Goal: Navigation & Orientation: Find specific page/section

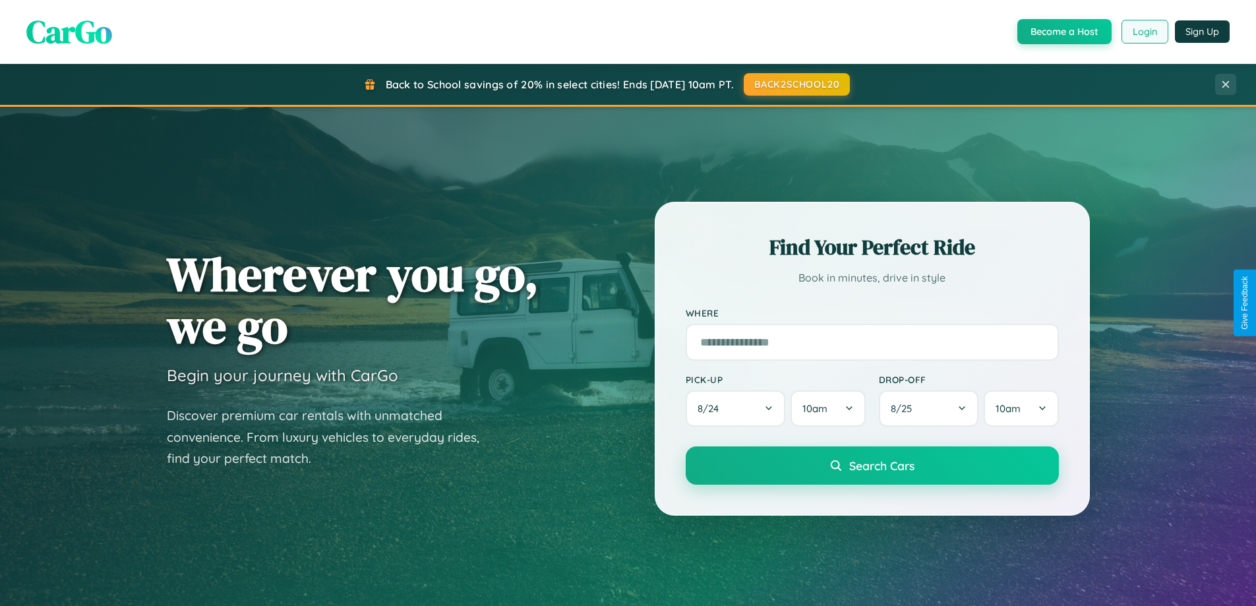
click at [1144, 32] on button "Login" at bounding box center [1145, 32] width 47 height 24
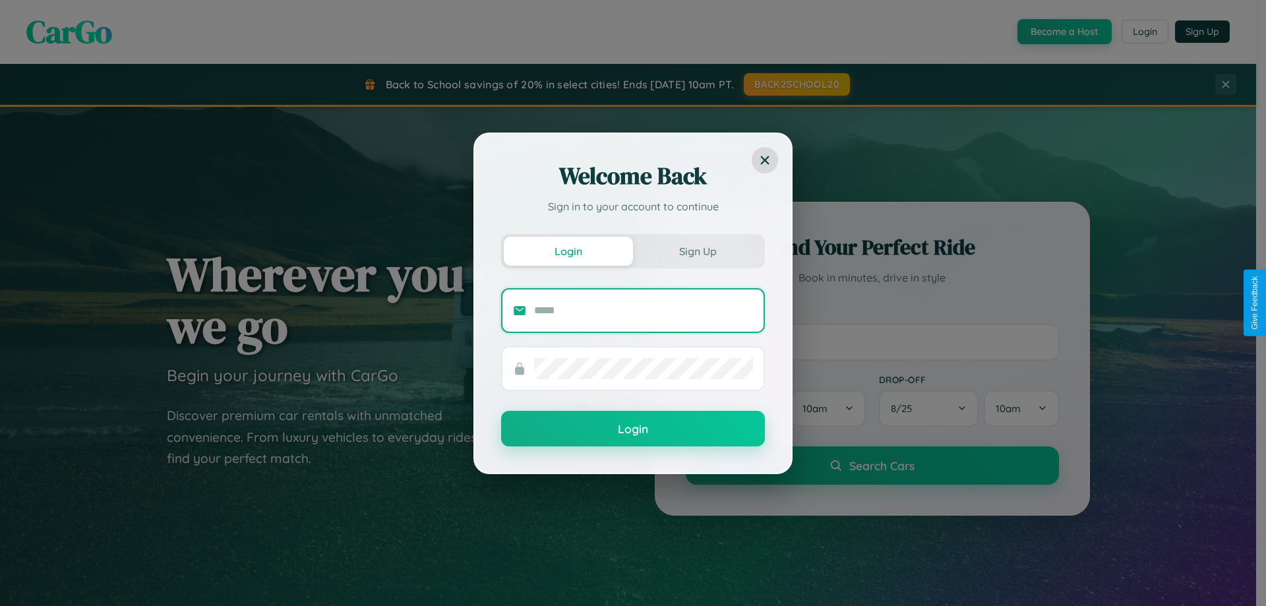
click at [644, 310] on input "text" at bounding box center [643, 310] width 219 height 21
type input "**********"
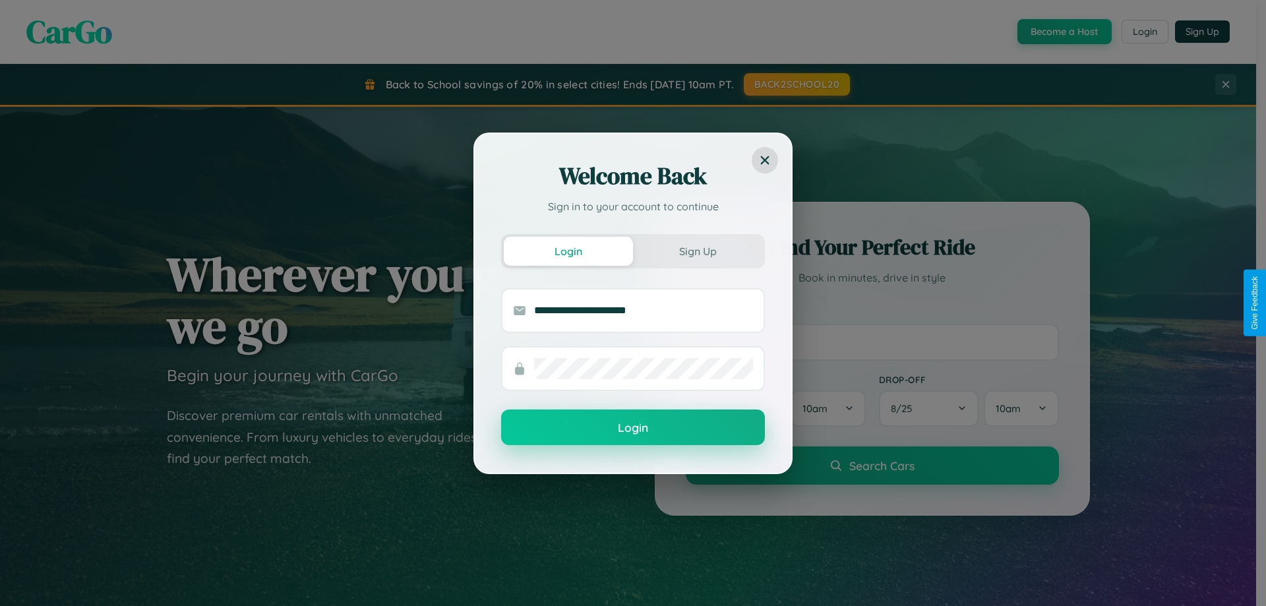
click at [633, 428] on button "Login" at bounding box center [633, 428] width 264 height 36
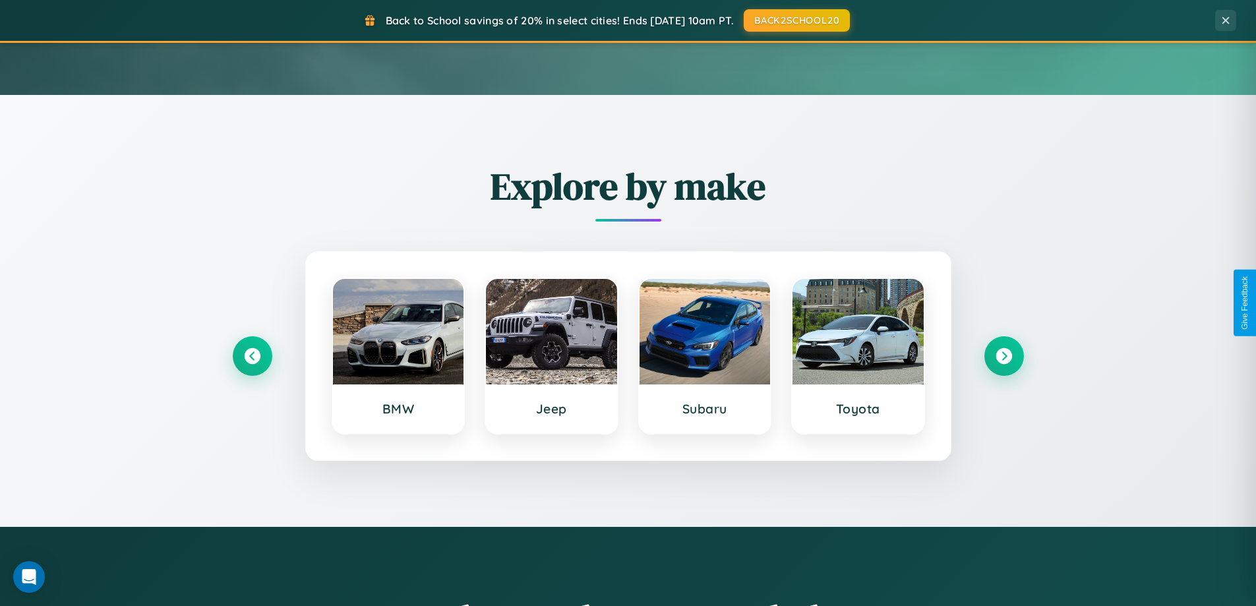
scroll to position [907, 0]
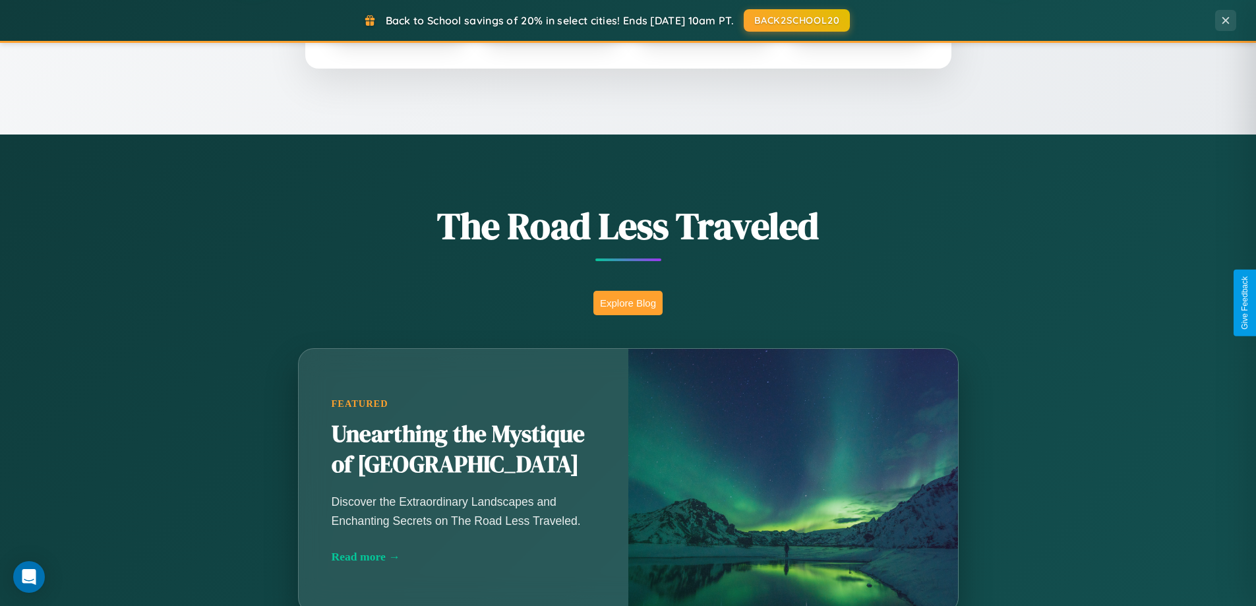
click at [628, 303] on button "Explore Blog" at bounding box center [628, 303] width 69 height 24
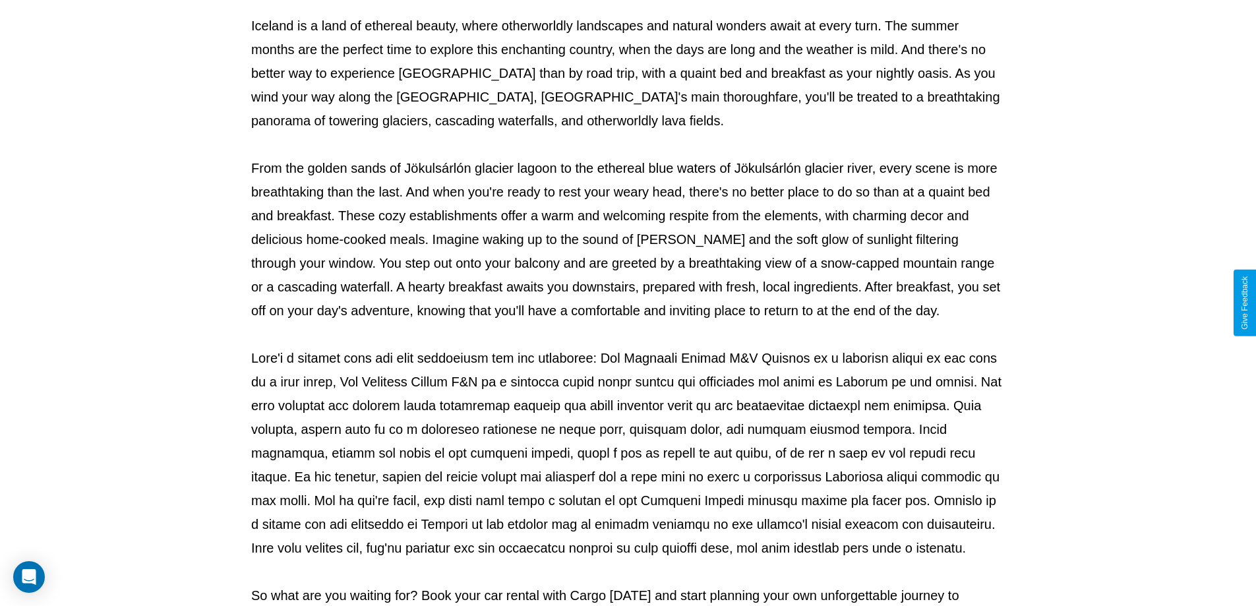
scroll to position [427, 0]
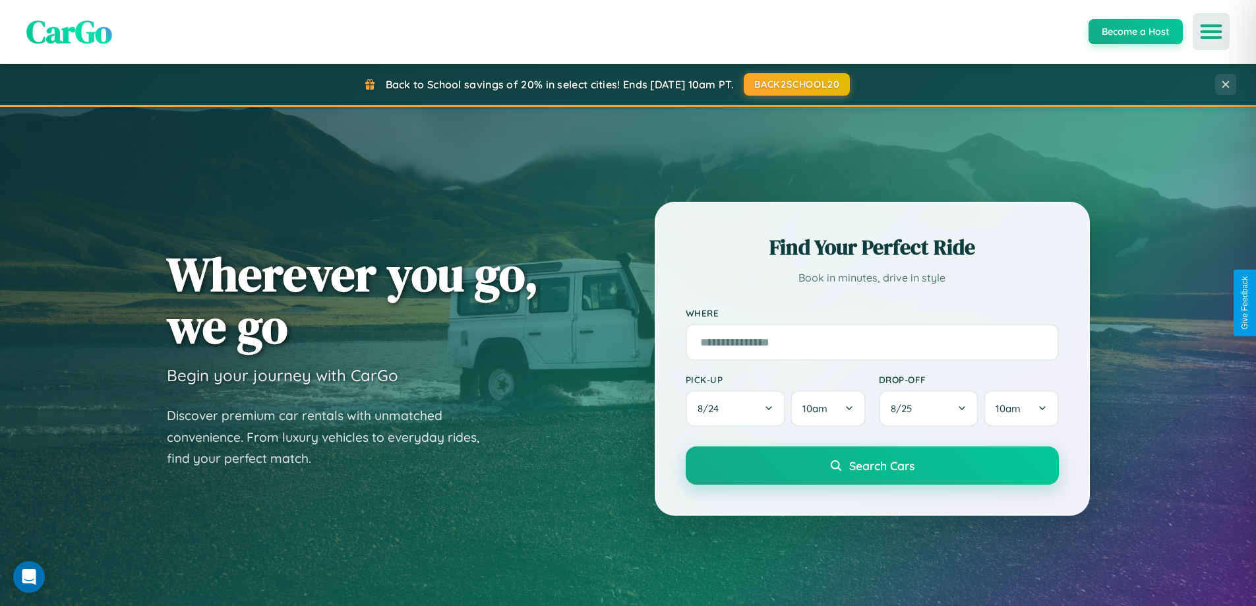
click at [1212, 32] on icon "Open menu" at bounding box center [1211, 32] width 19 height 12
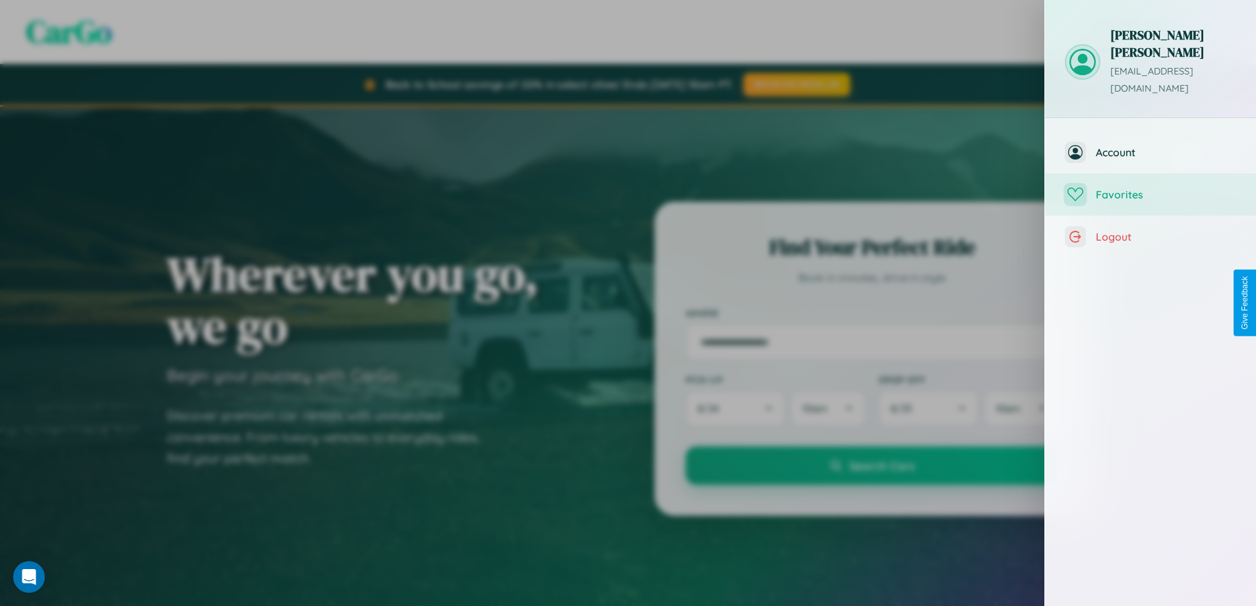
click at [1151, 188] on span "Favorites" at bounding box center [1166, 194] width 140 height 13
